Goal: Check status: Check status

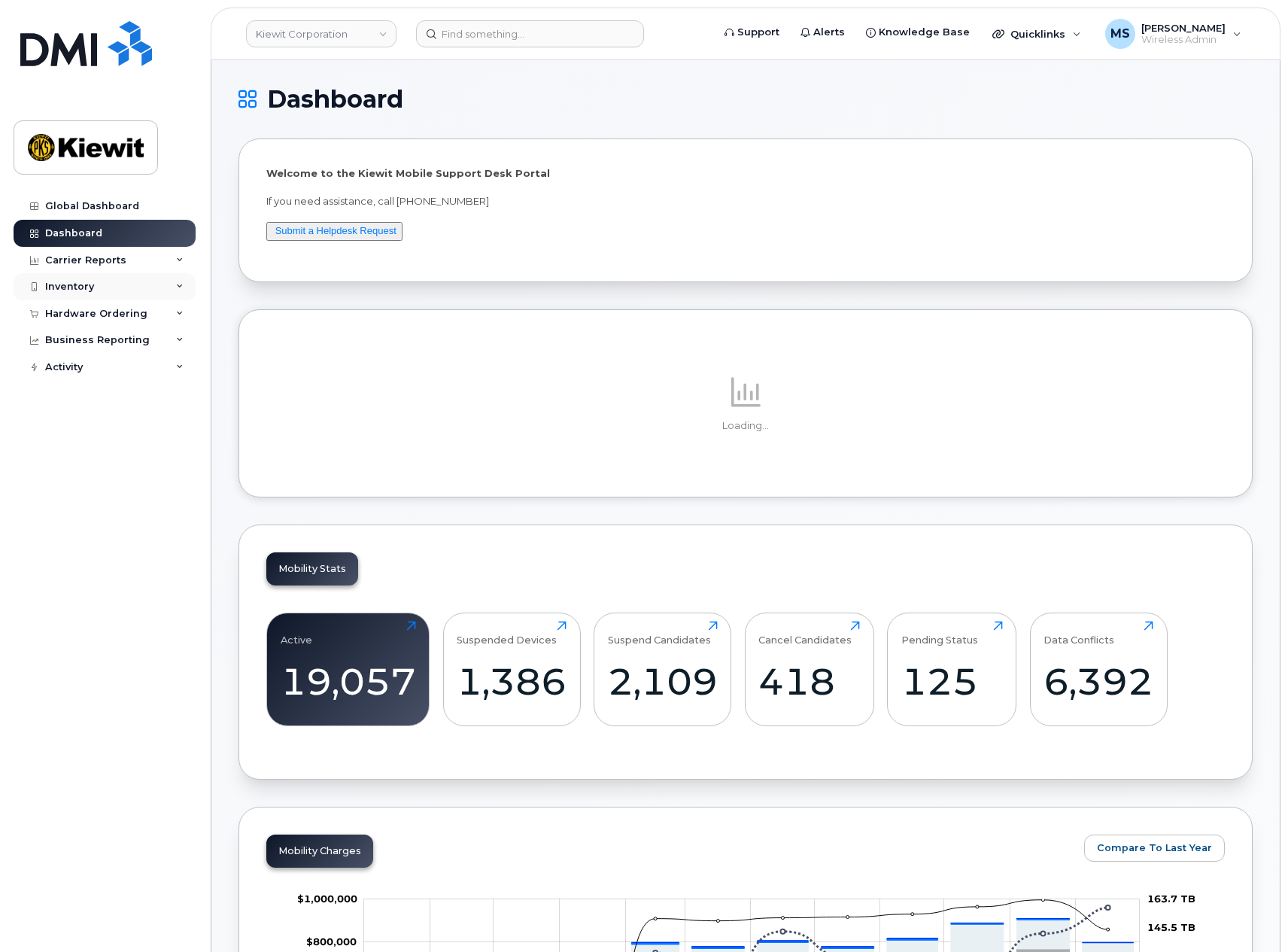
click at [97, 291] on div "Inventory" at bounding box center [105, 287] width 182 height 27
click at [98, 456] on div "Hardware Ordering" at bounding box center [96, 457] width 102 height 12
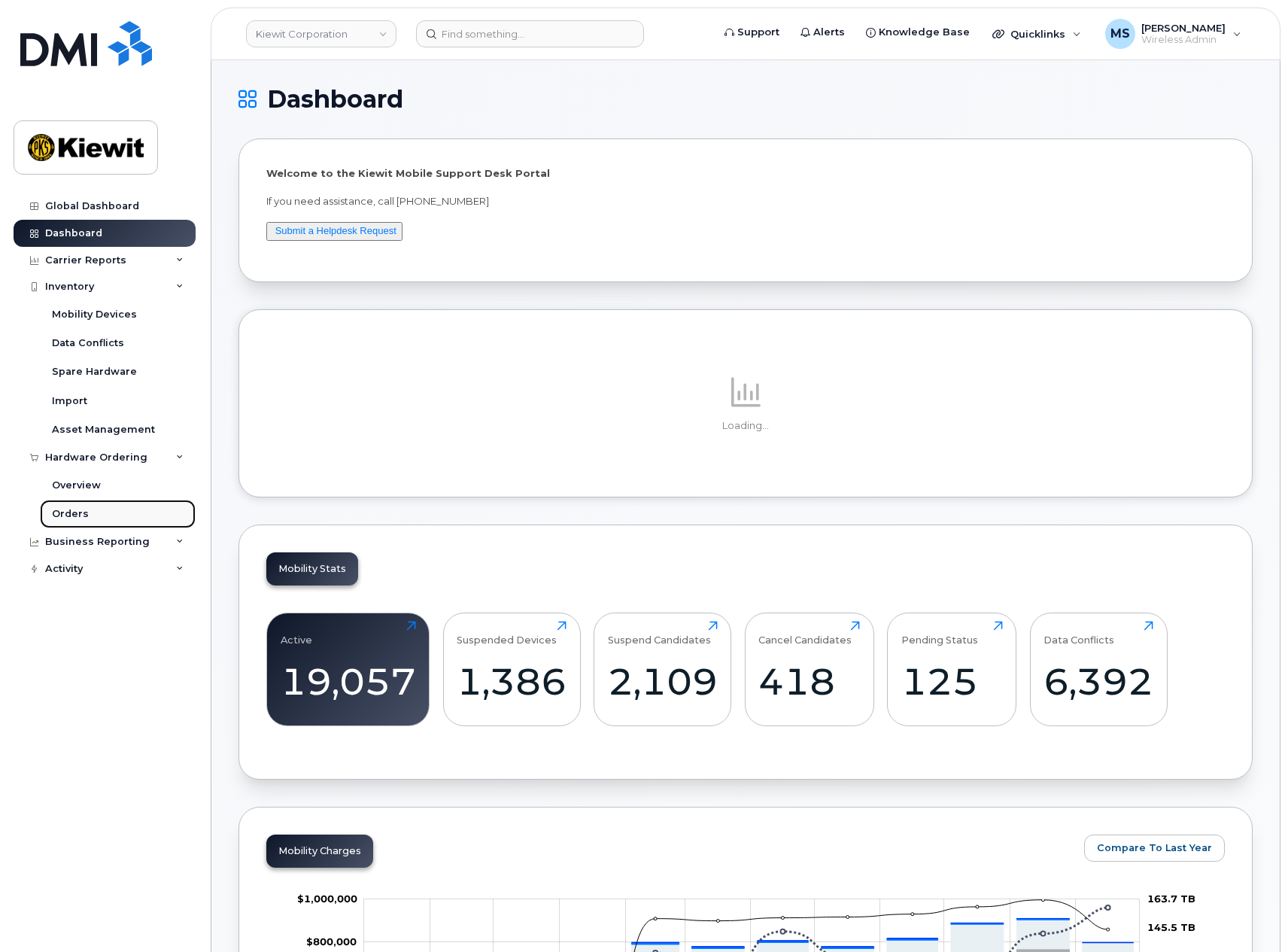
click at [83, 511] on div "Orders" at bounding box center [70, 514] width 37 height 14
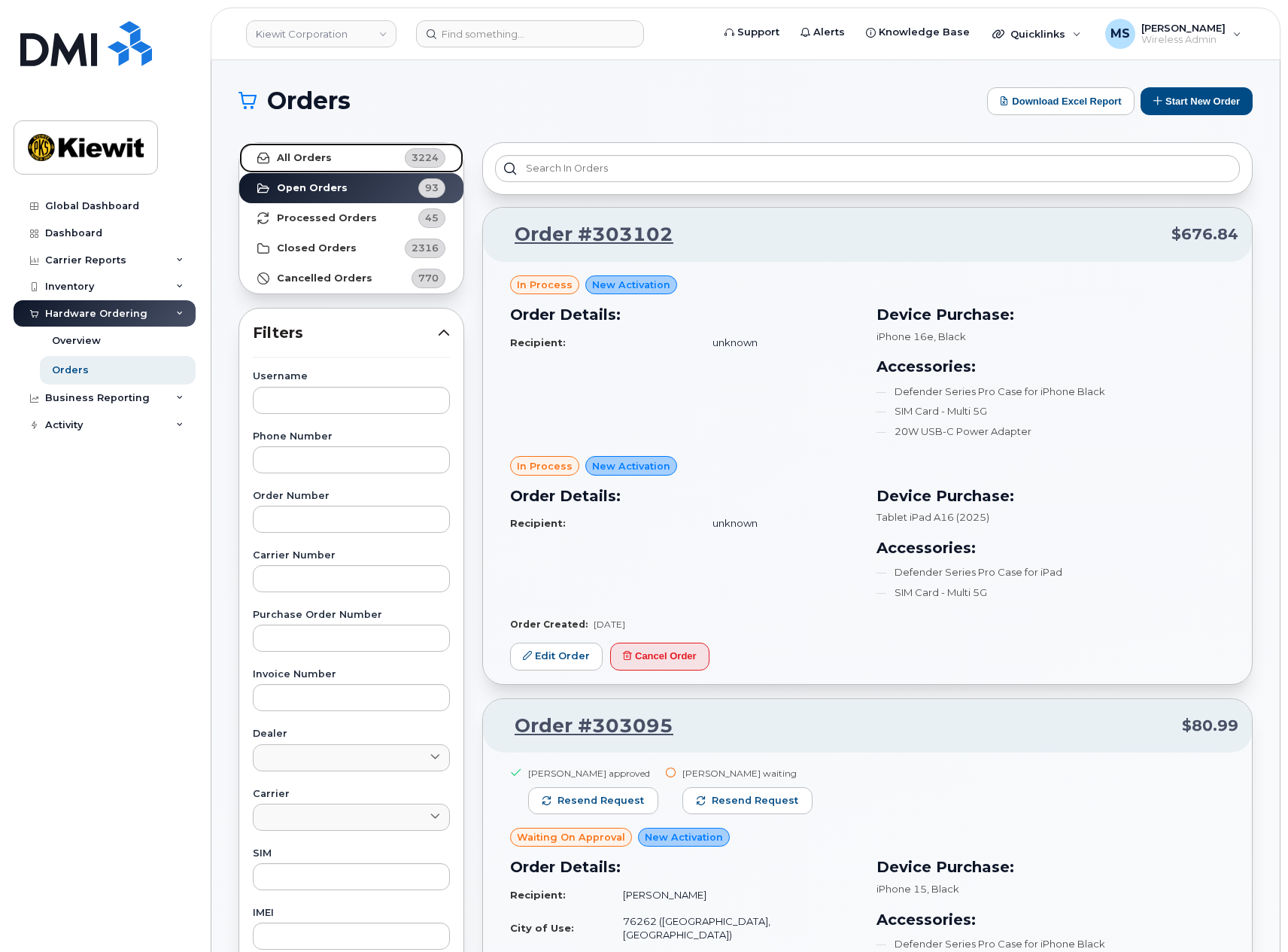
click at [349, 161] on link "All Orders 3224" at bounding box center [351, 158] width 224 height 30
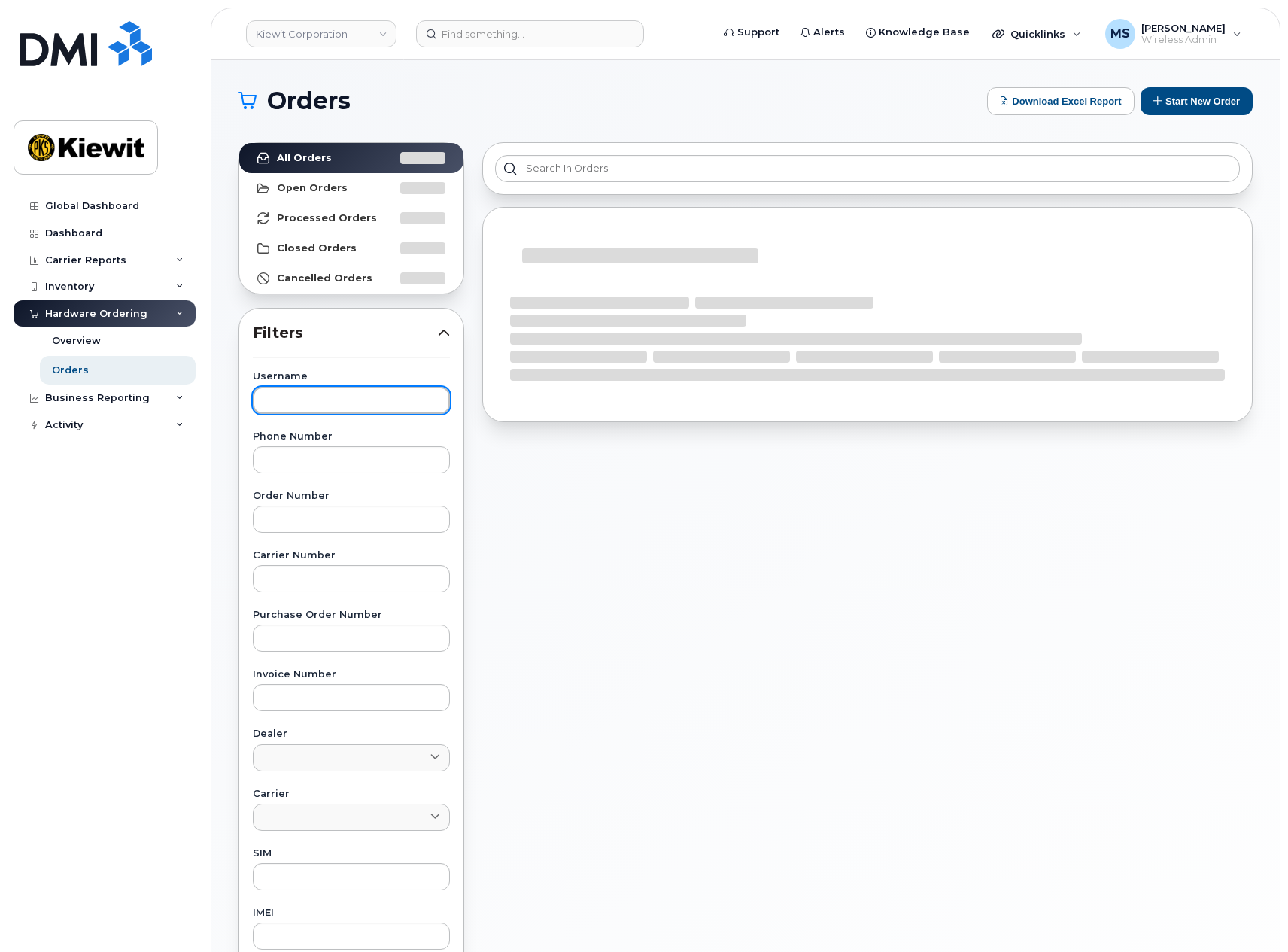
click at [296, 410] on input "text" at bounding box center [352, 400] width 197 height 27
type input "kai"
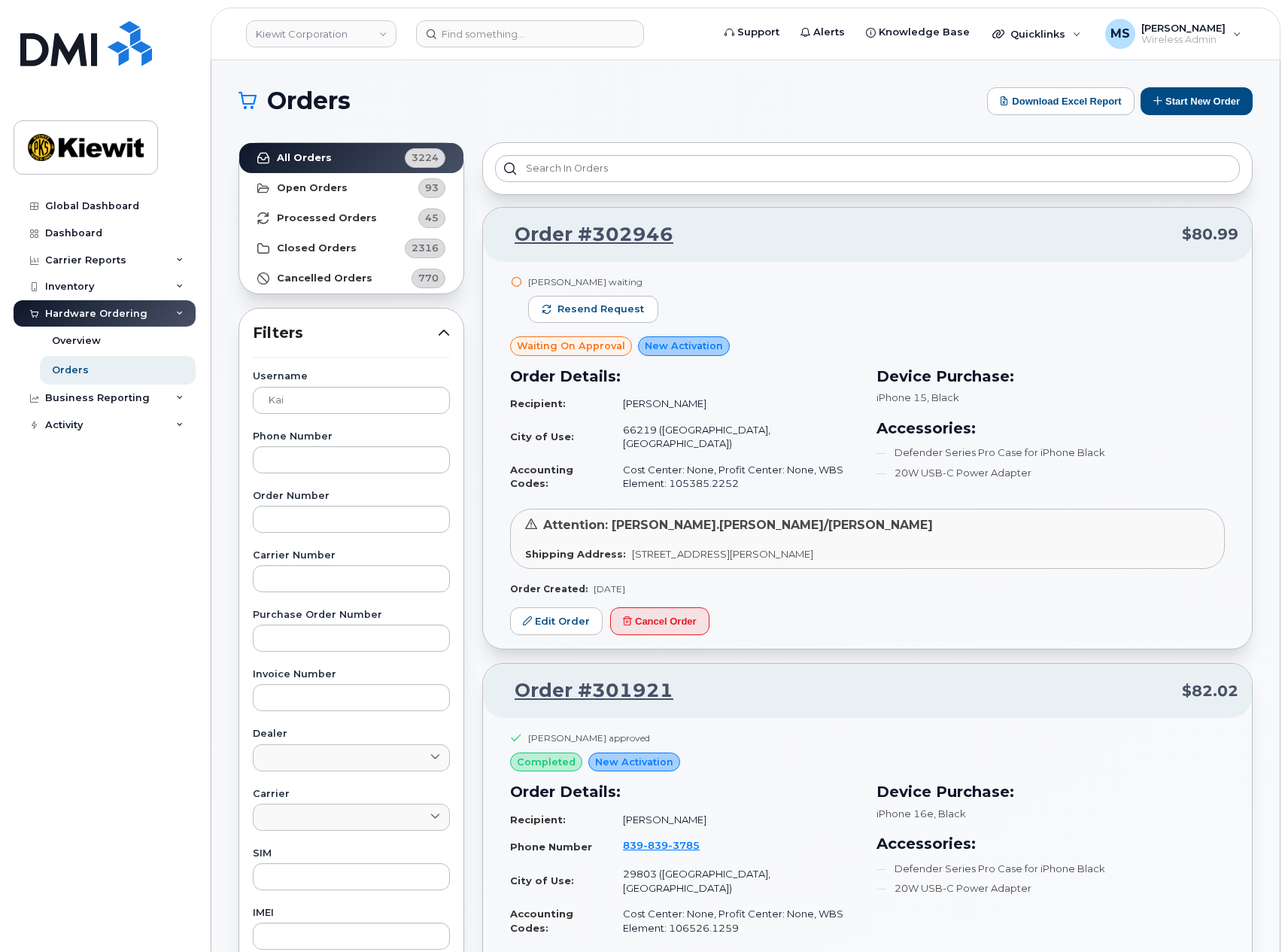
click at [706, 548] on span "[STREET_ADDRESS][PERSON_NAME]" at bounding box center [722, 553] width 181 height 12
click at [567, 612] on link "Edit Order" at bounding box center [556, 621] width 93 height 28
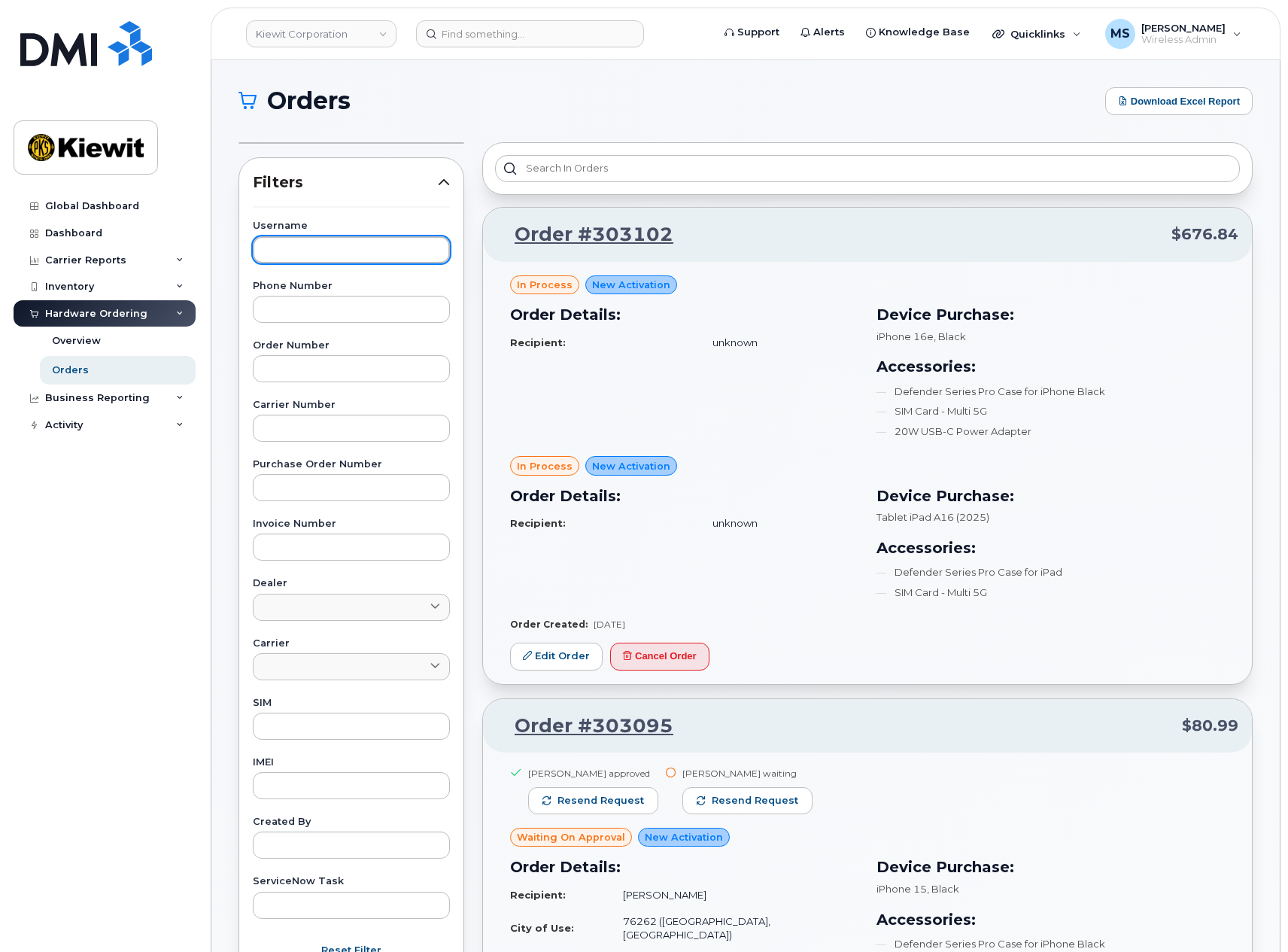
click at [297, 255] on input "text" at bounding box center [352, 249] width 197 height 27
type input "kai"
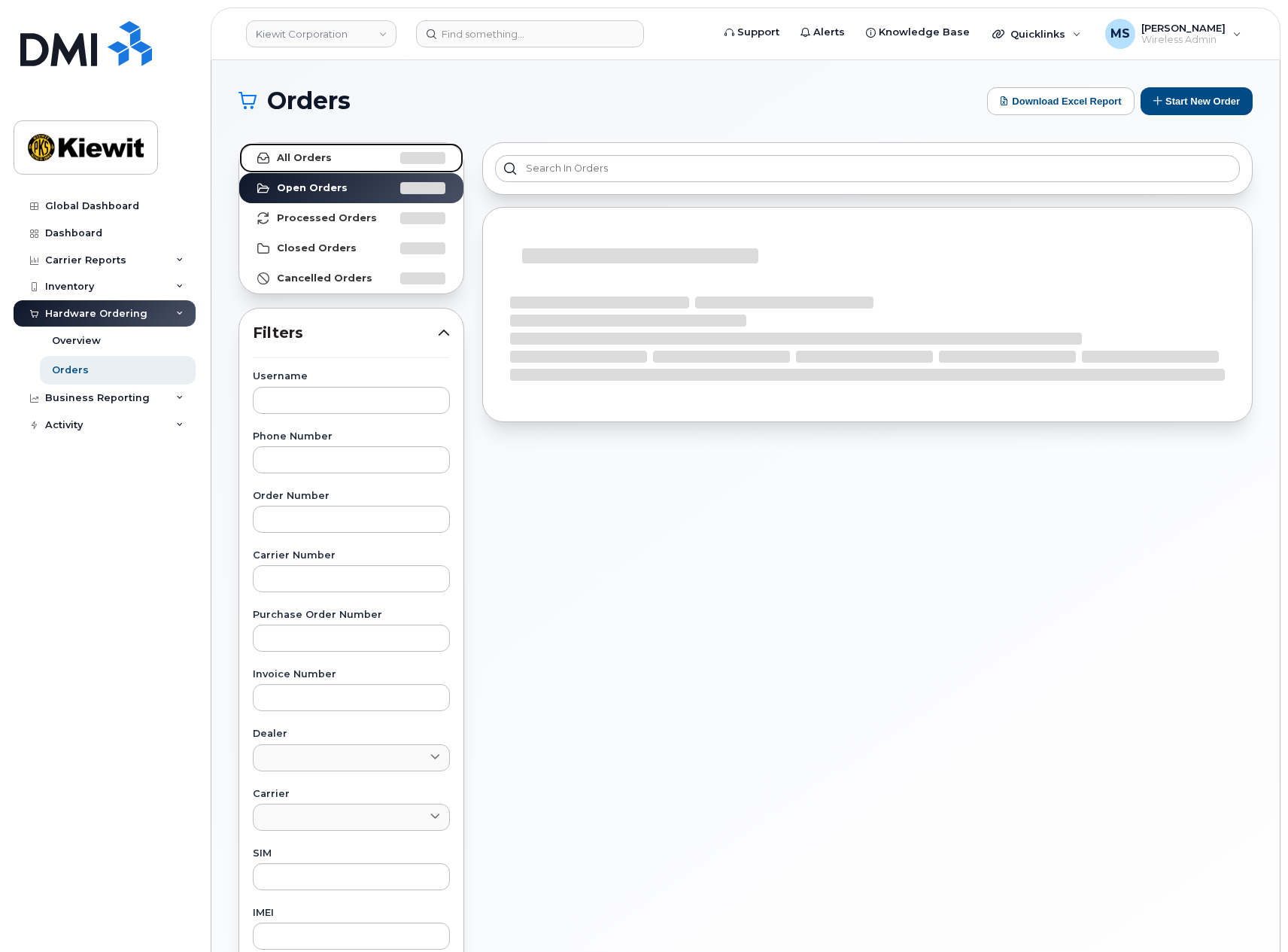
click at [318, 145] on link "All Orders" at bounding box center [351, 158] width 224 height 30
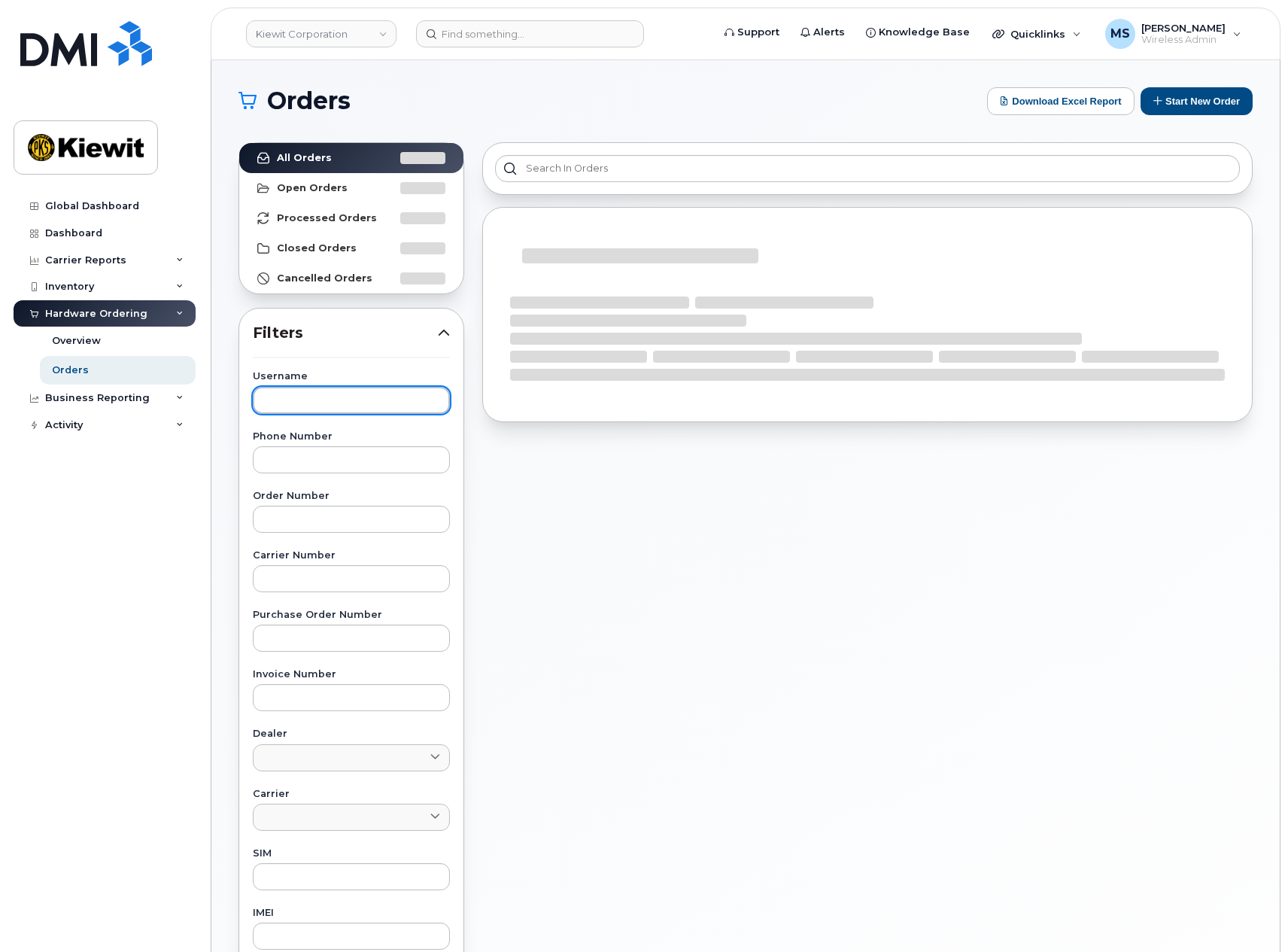
click at [318, 396] on input "text" at bounding box center [352, 400] width 197 height 27
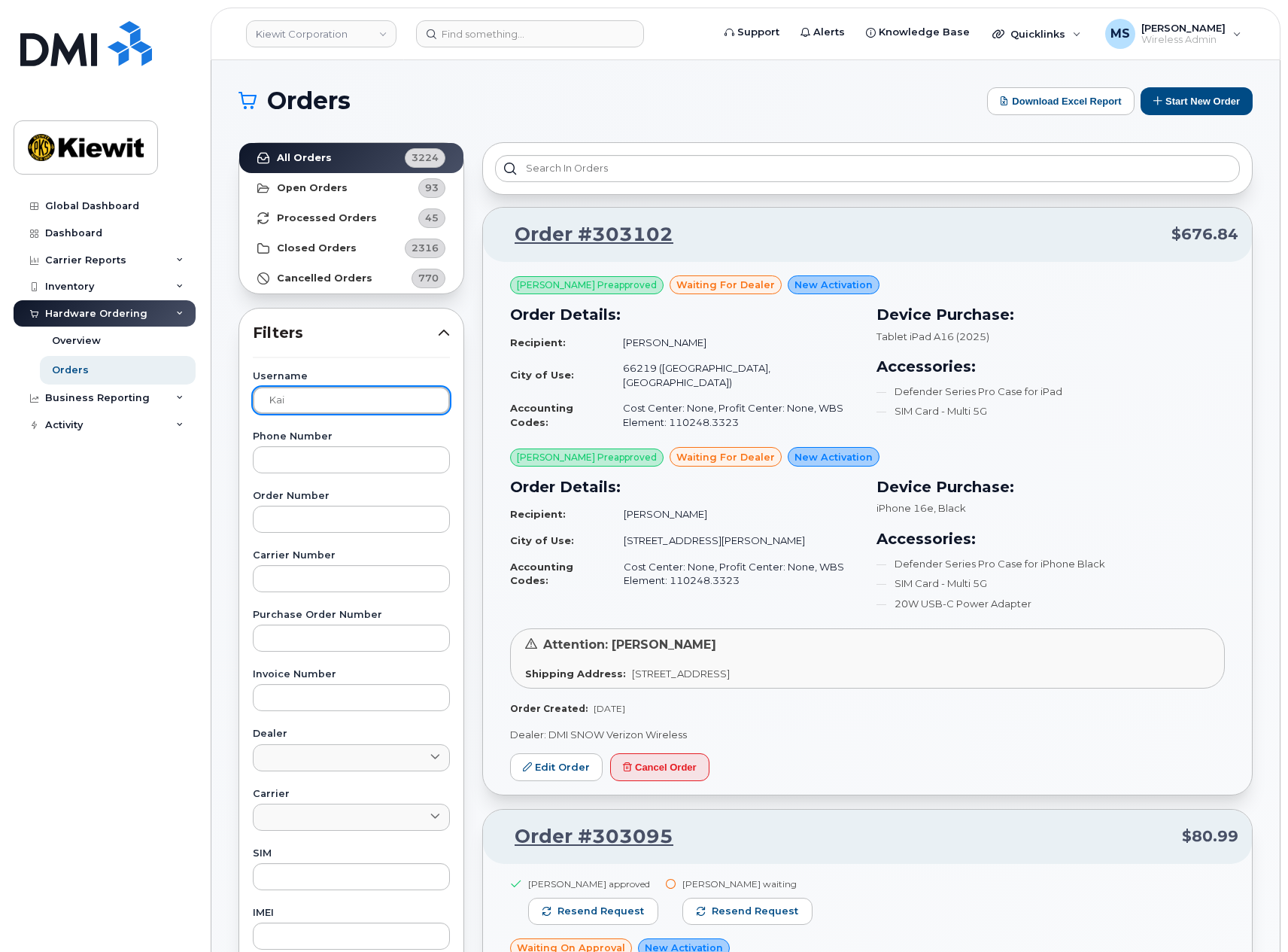
type input "kai"
